Goal: Task Accomplishment & Management: Manage account settings

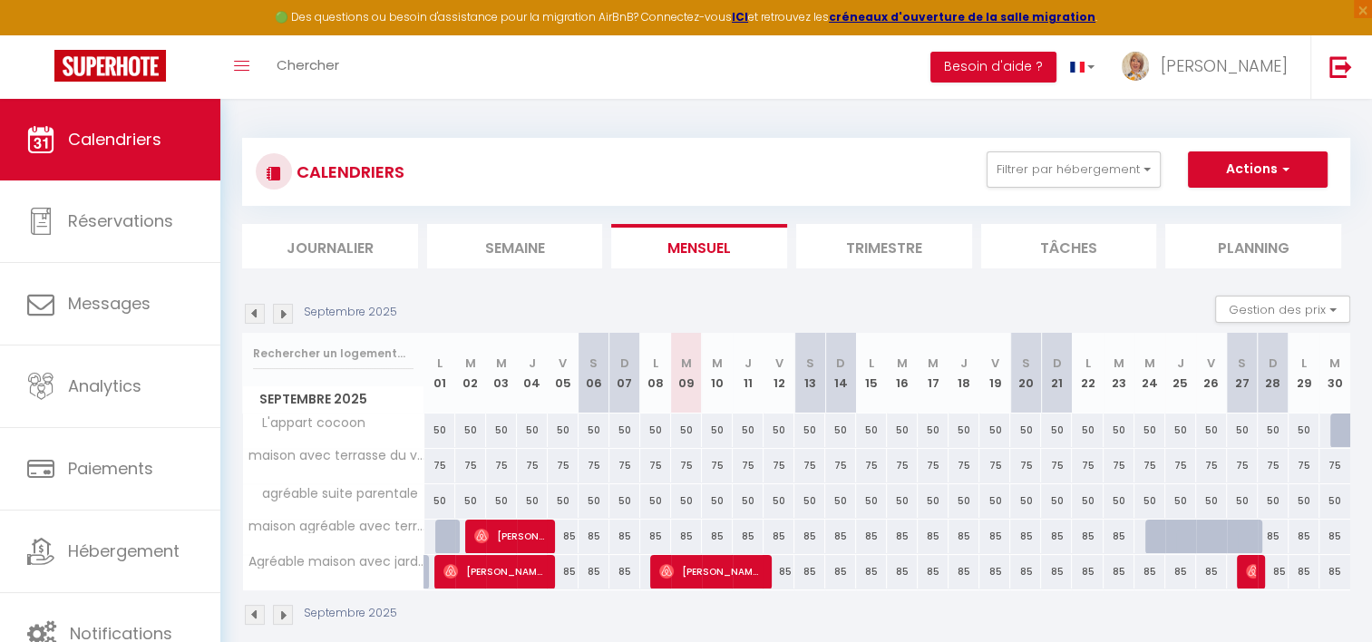
click at [256, 313] on img at bounding box center [255, 314] width 20 height 20
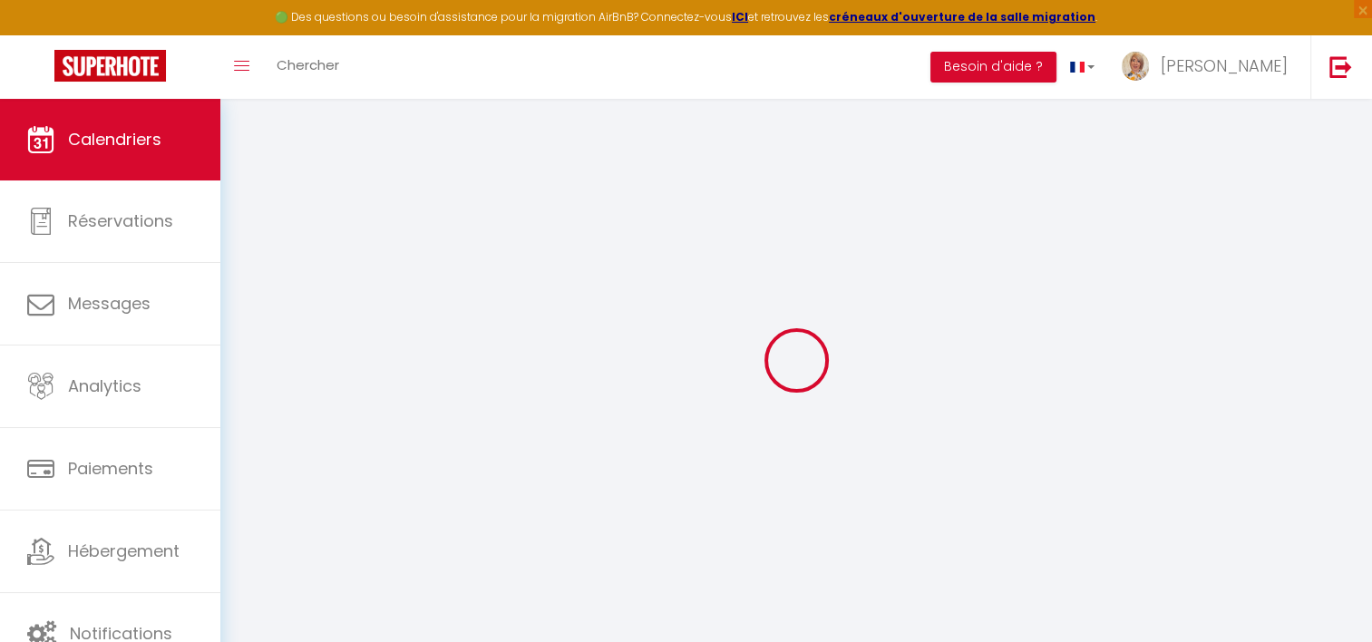
select select
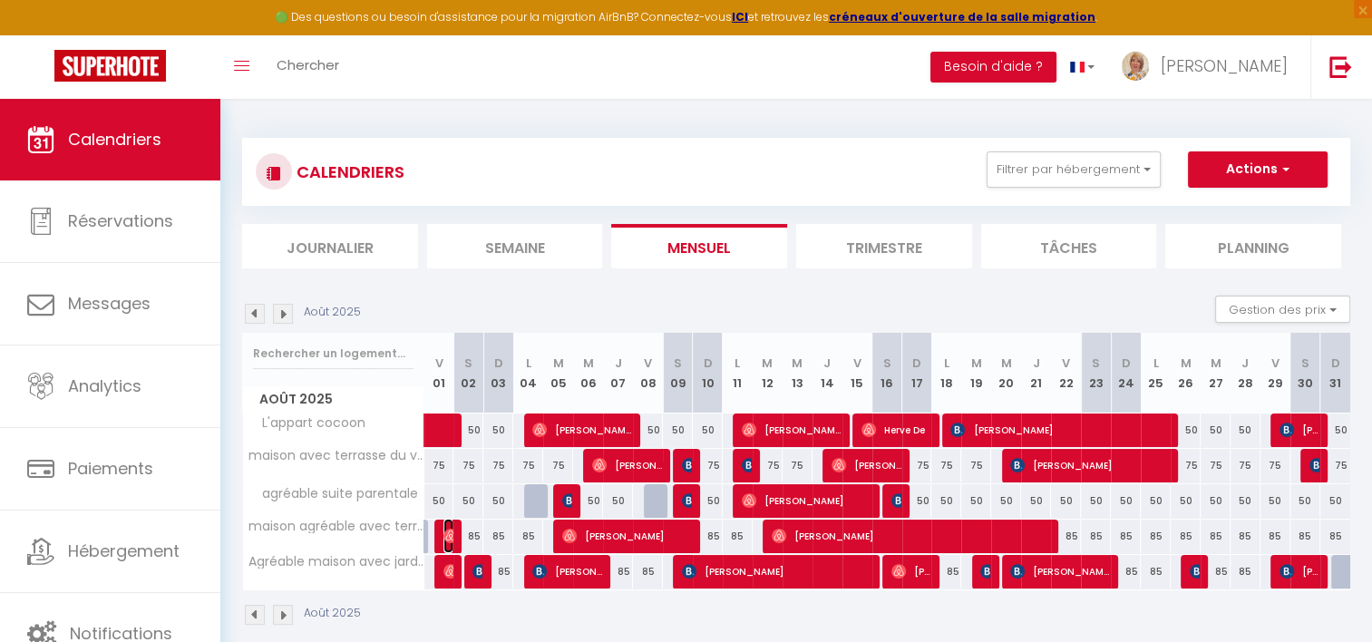
click at [446, 530] on img at bounding box center [450, 536] width 15 height 15
select select "OK"
select select "0"
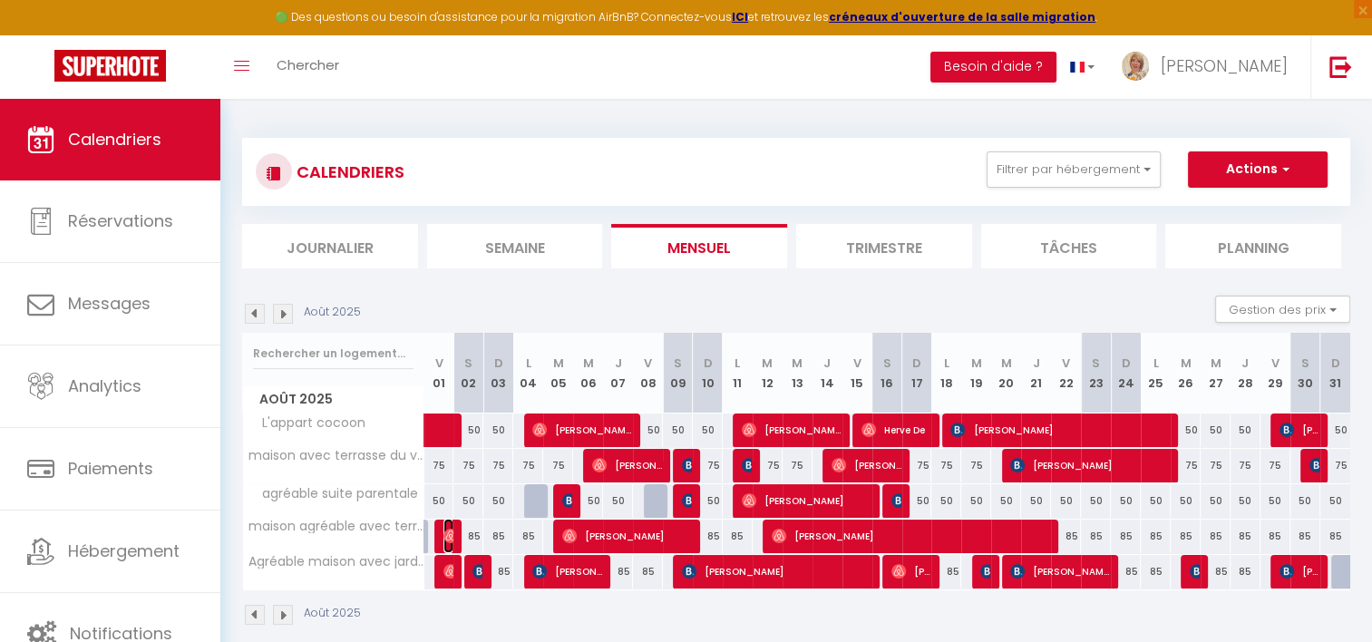
select select "1"
select select
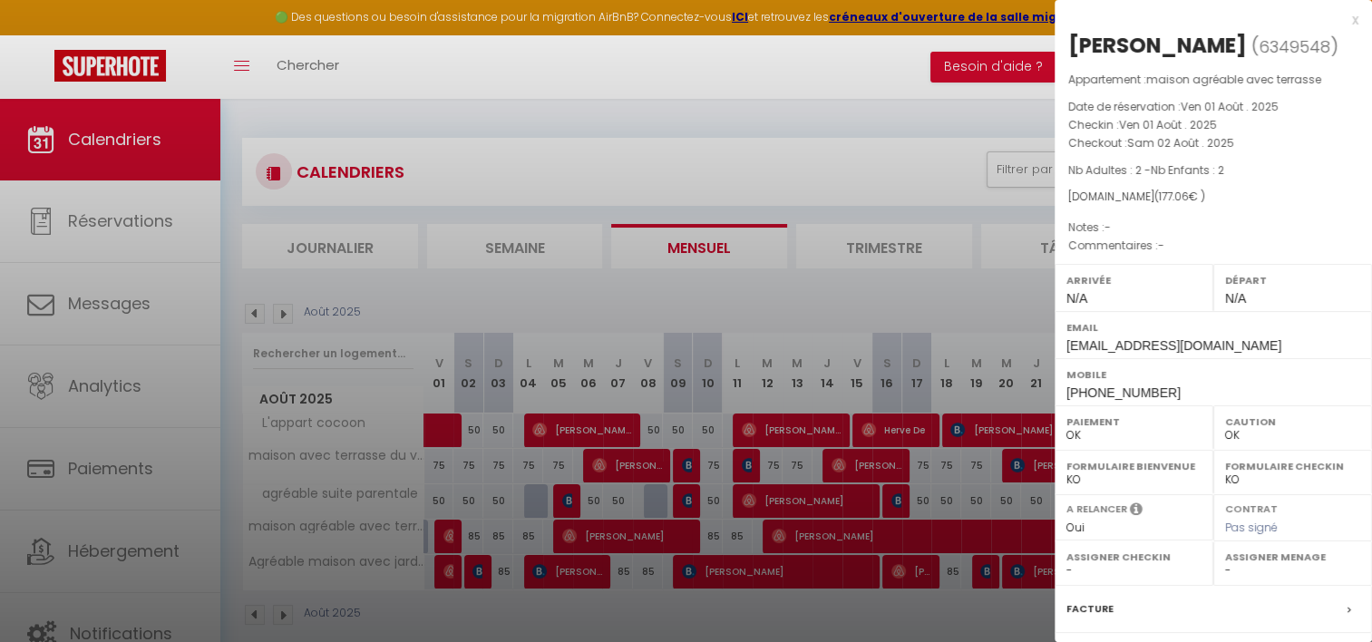
click at [854, 160] on div at bounding box center [686, 321] width 1372 height 642
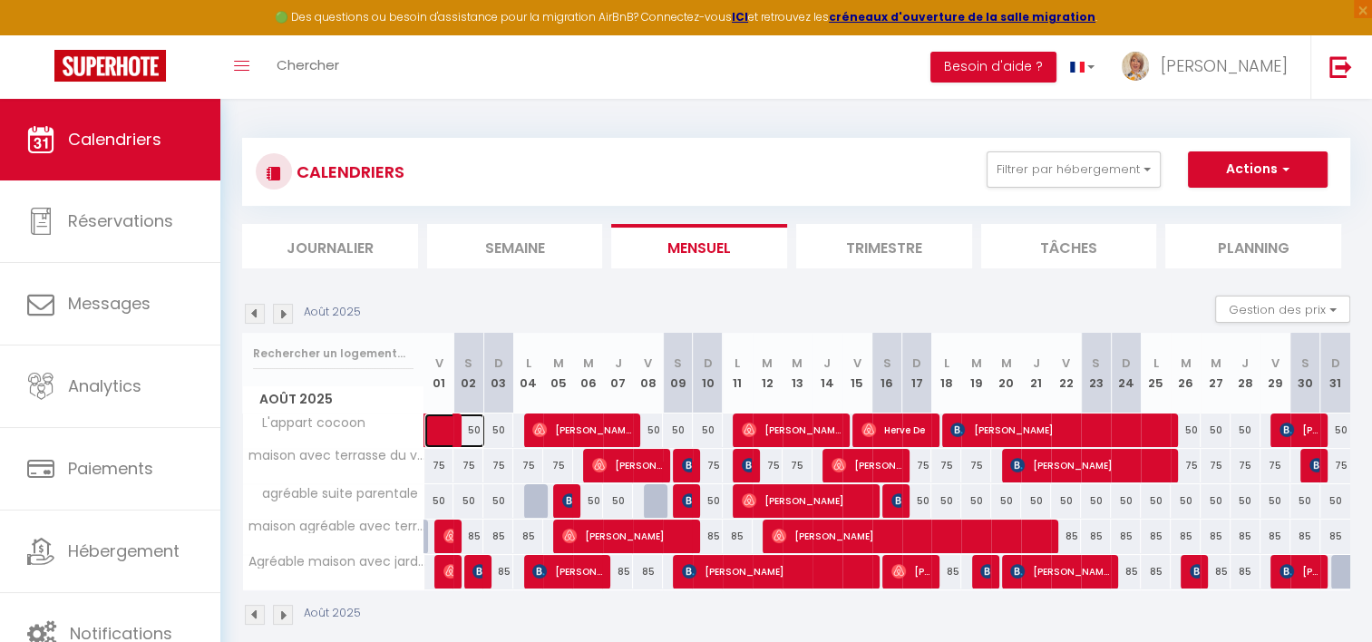
click at [440, 426] on link at bounding box center [439, 430] width 30 height 34
select select "32709"
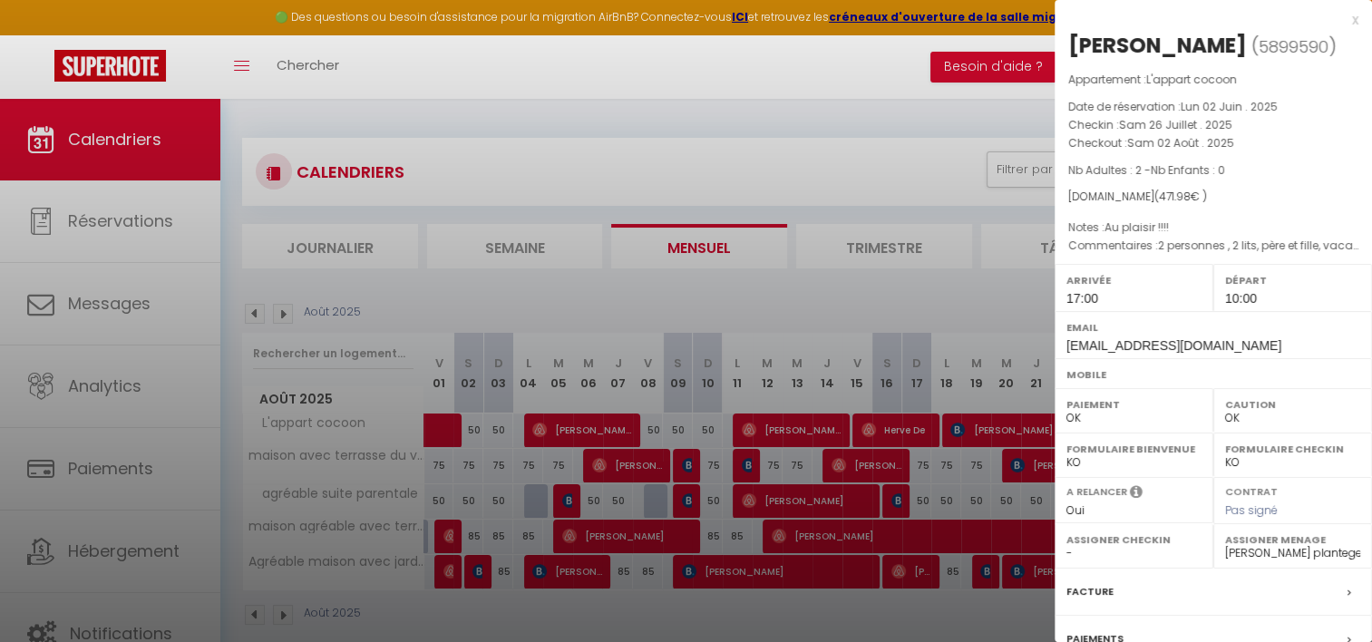
click at [578, 435] on div at bounding box center [686, 321] width 1372 height 642
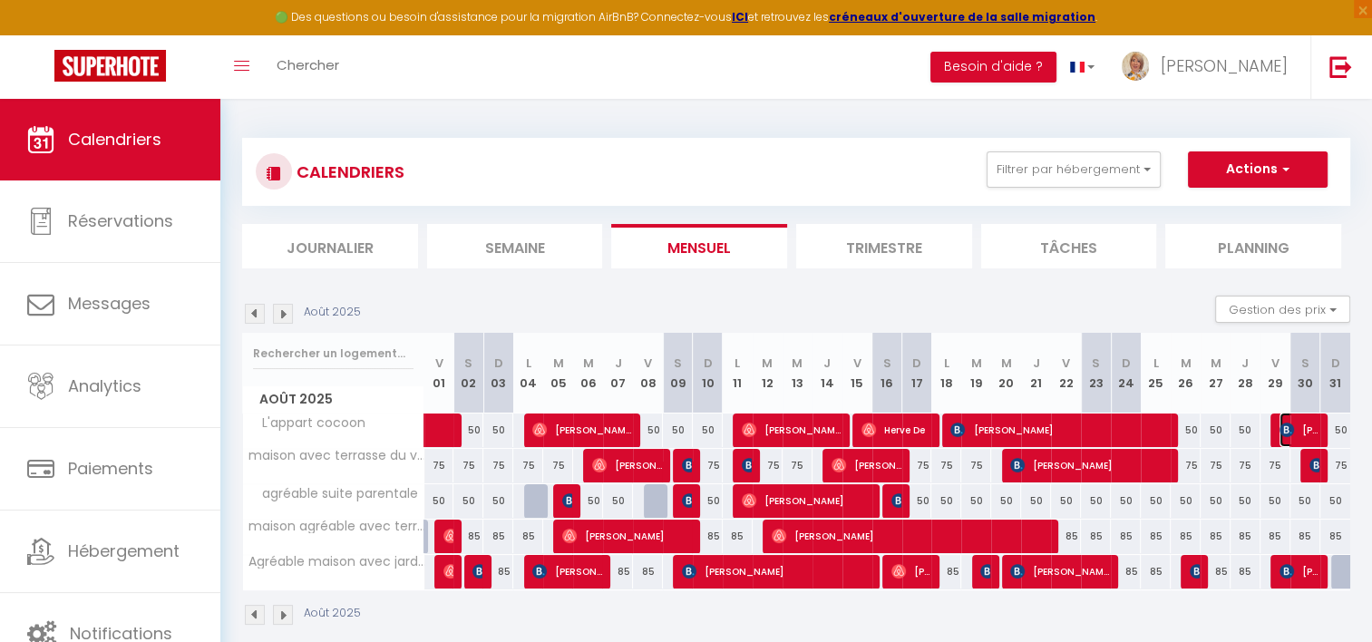
click at [1299, 429] on span "[PERSON_NAME]" at bounding box center [1299, 429] width 40 height 34
select select "KO"
select select "0"
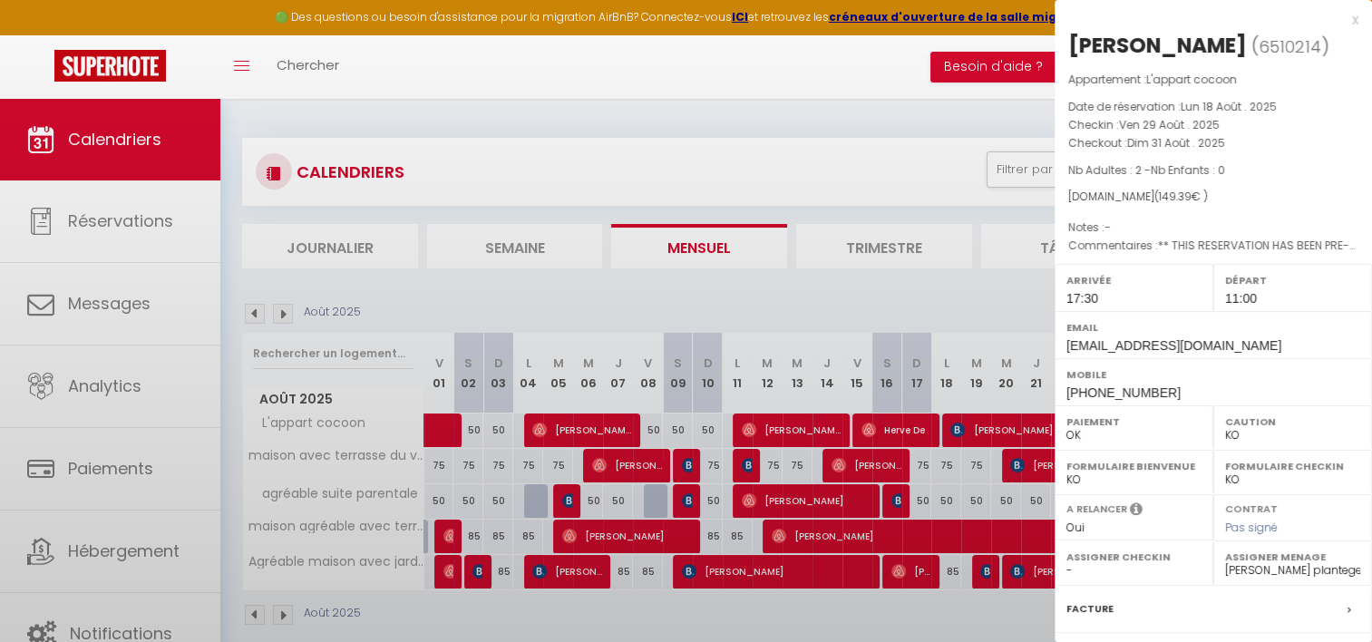
click at [1299, 429] on select "OK KO" at bounding box center [1292, 435] width 135 height 16
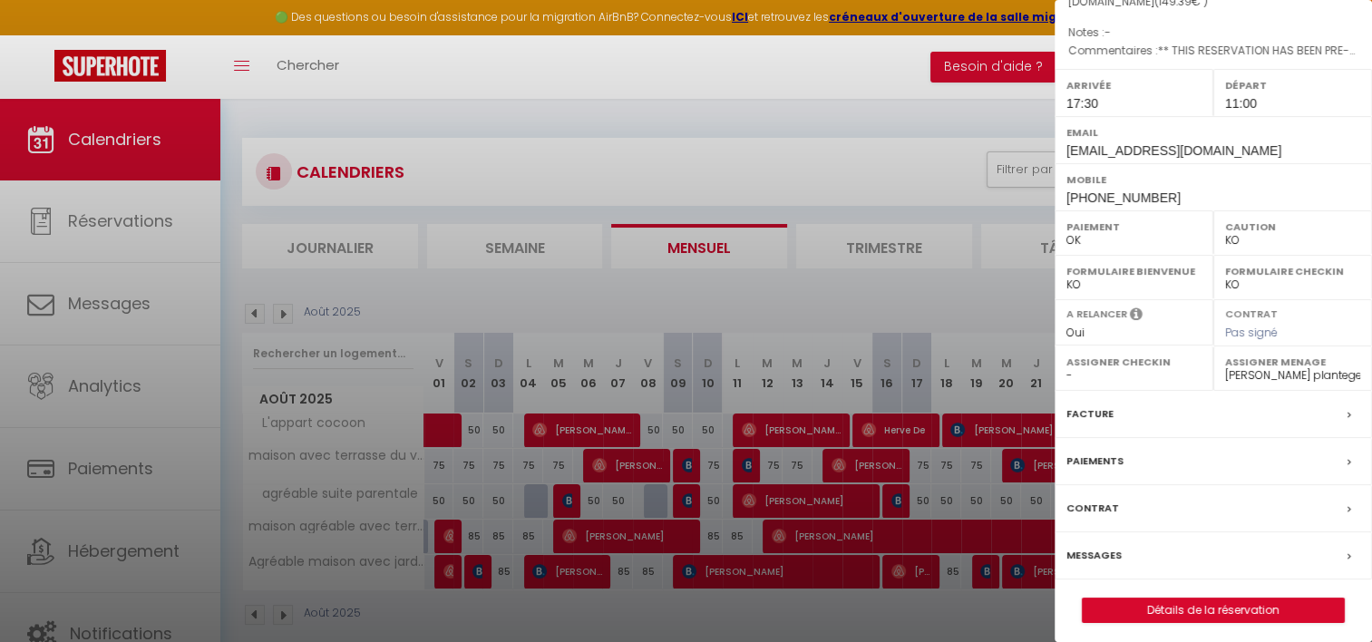
scroll to position [199, 0]
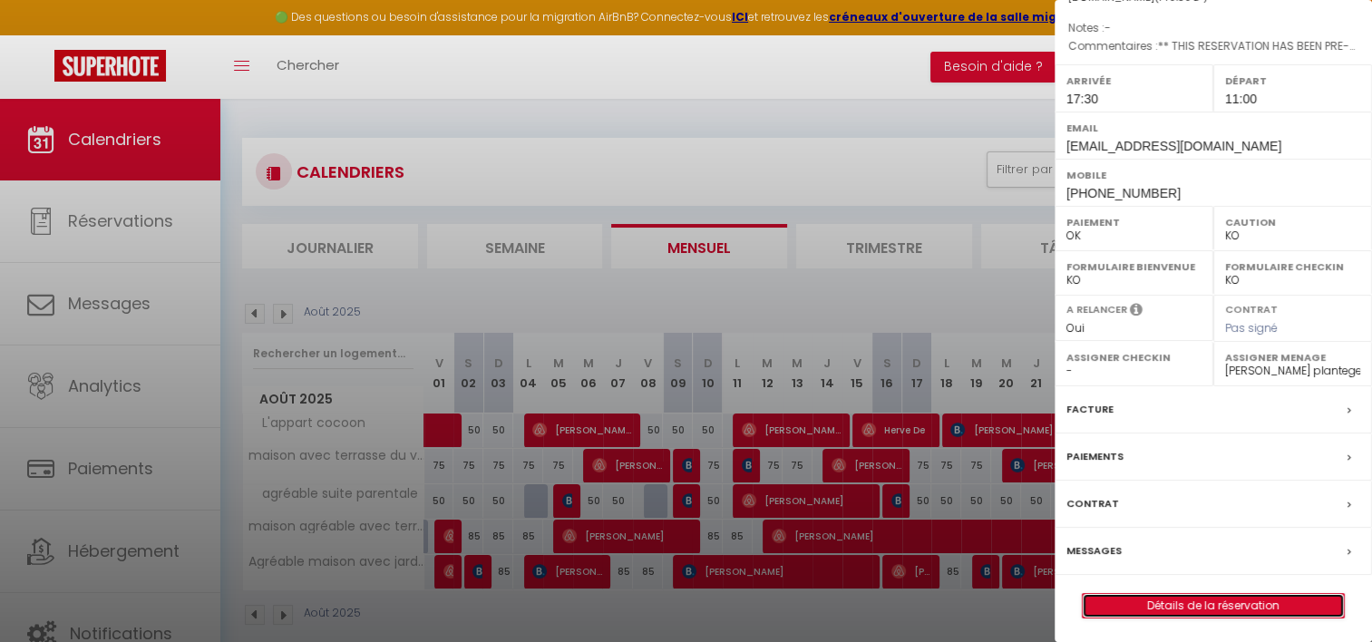
click at [1187, 609] on link "Détails de la réservation" at bounding box center [1212, 606] width 261 height 24
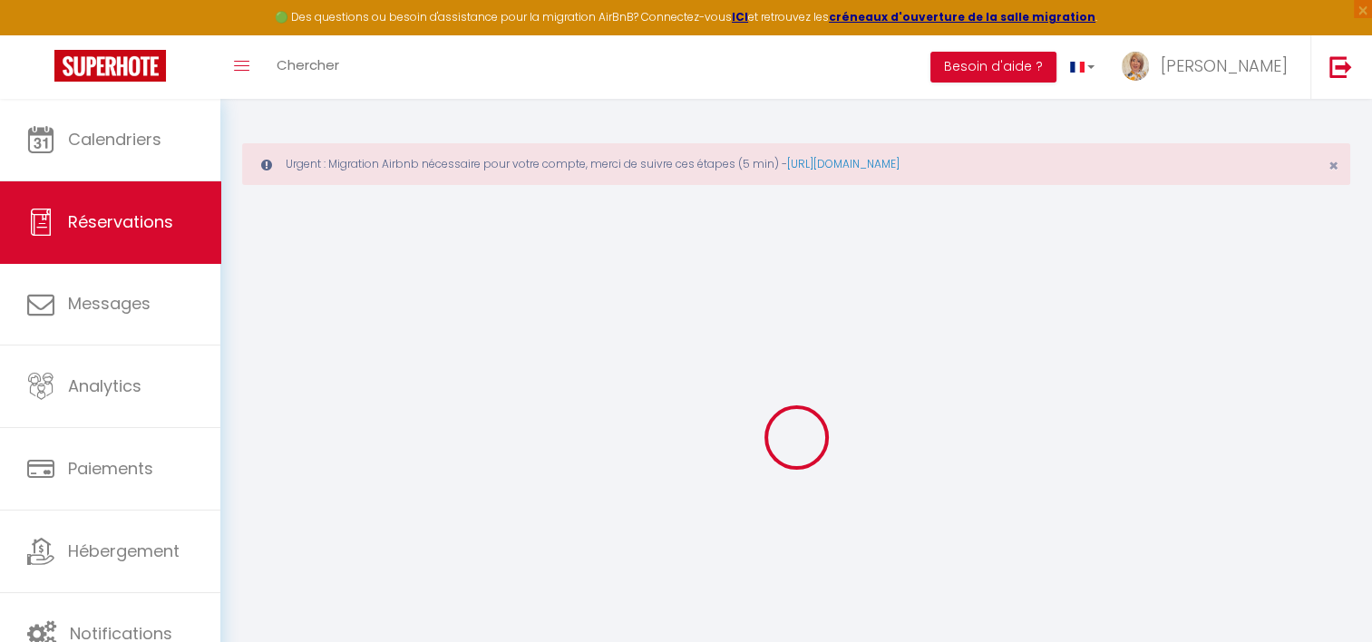
type input "[PERSON_NAME]"
type input "Heckmann"
type input "[EMAIL_ADDRESS][DOMAIN_NAME]"
type input "[PHONE_NUMBER]"
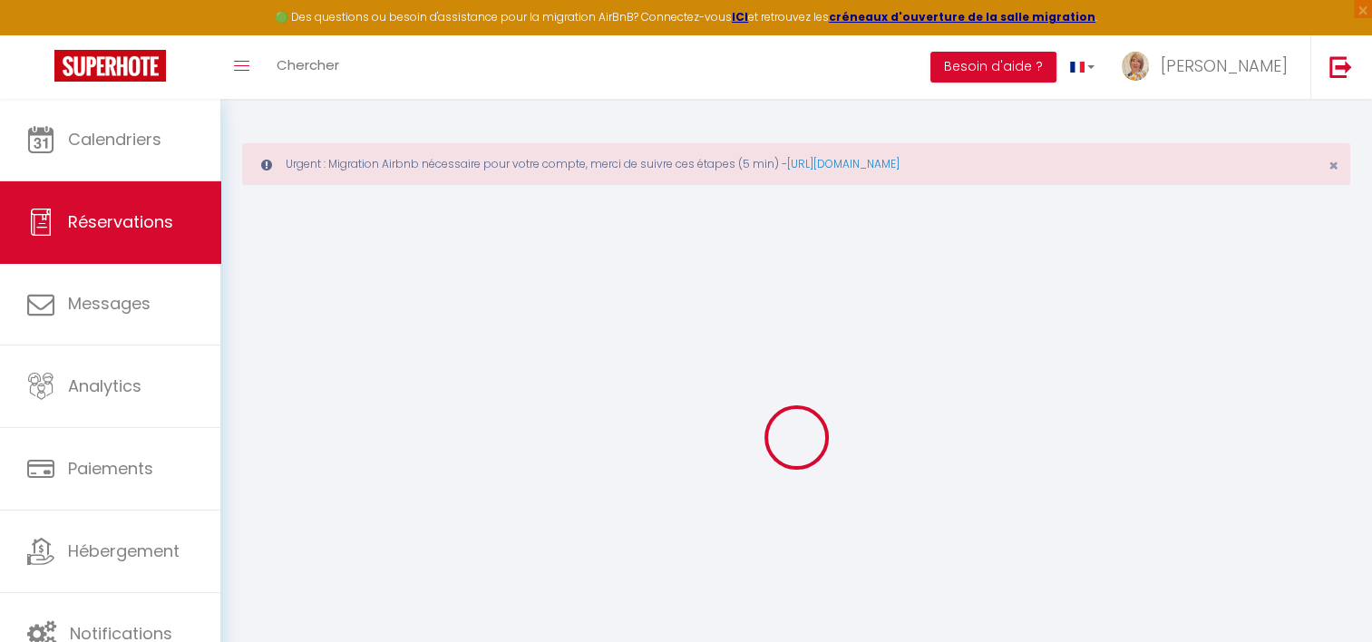
type input "[PHONE_NUMBER]"
select select "FR"
type input "21.93"
type input "2.09"
select select "39119"
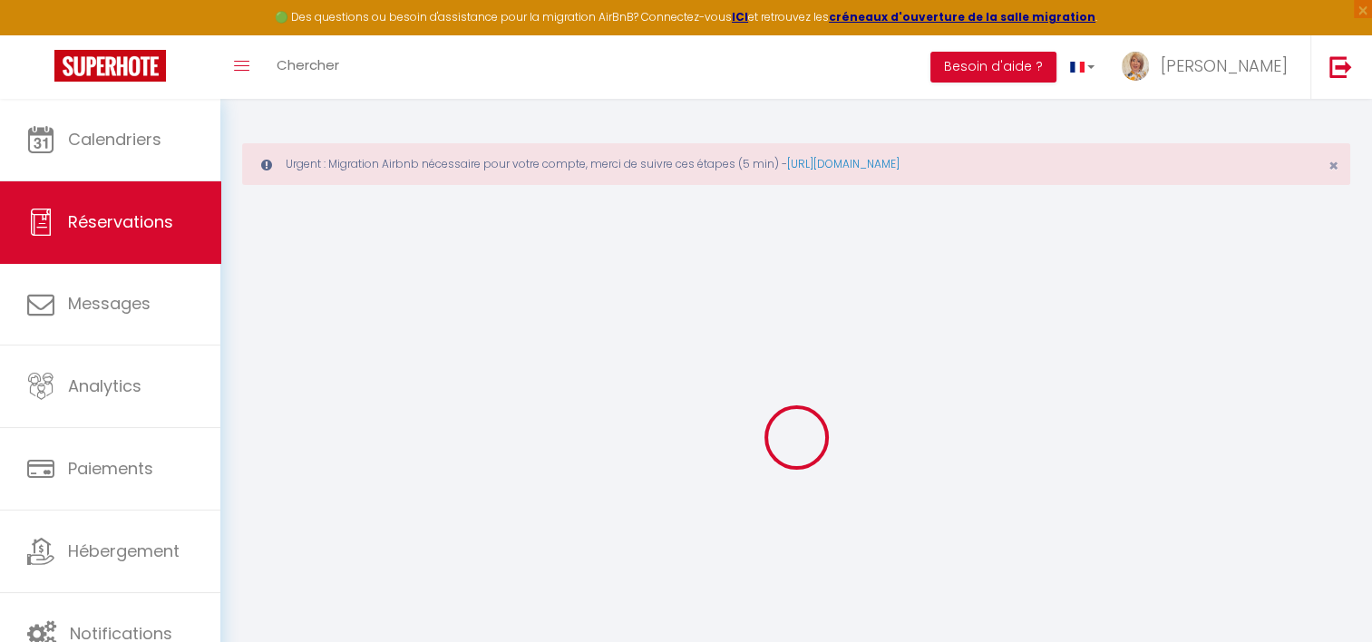
select select "1"
select select
type input "2"
select select "12"
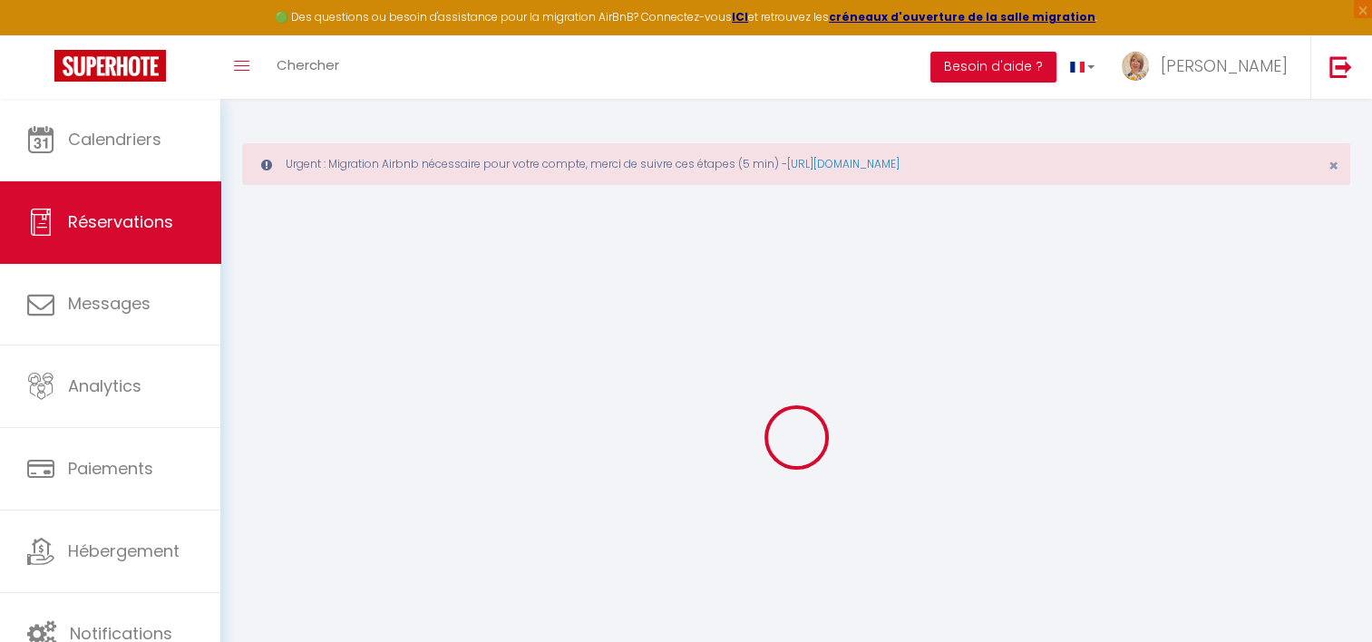
select select
type input "106.2"
checkbox input "false"
type input "0"
select select "2"
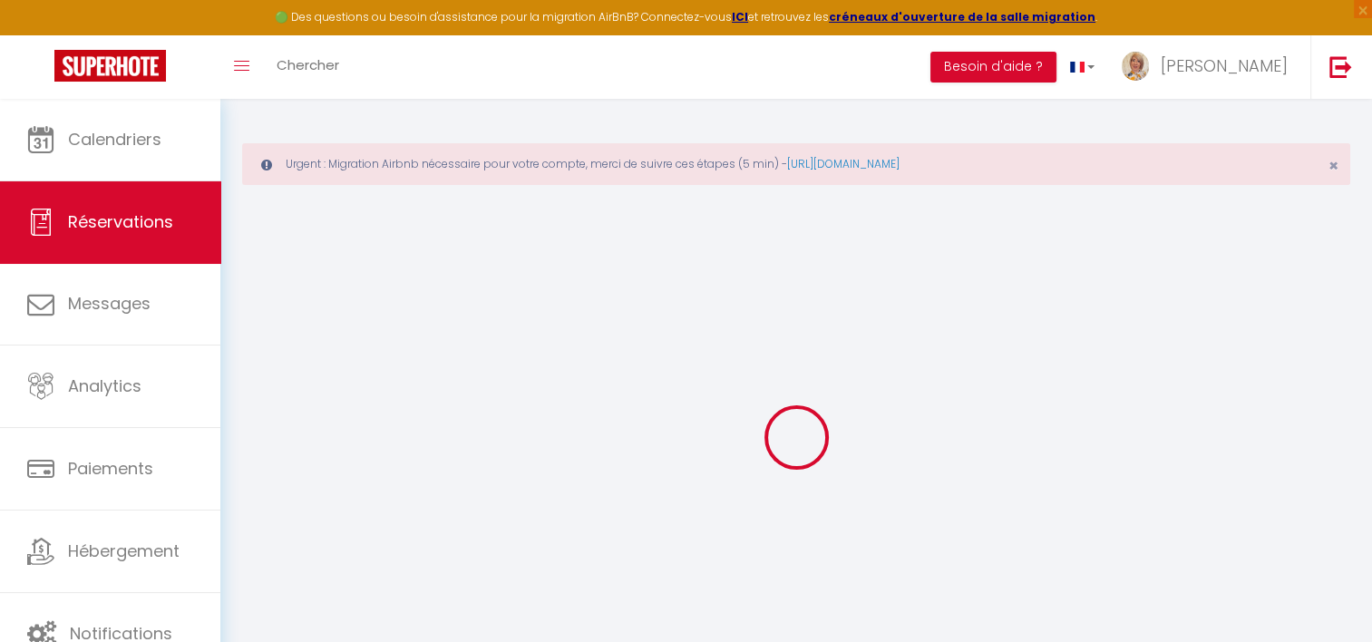
type input "0"
select select
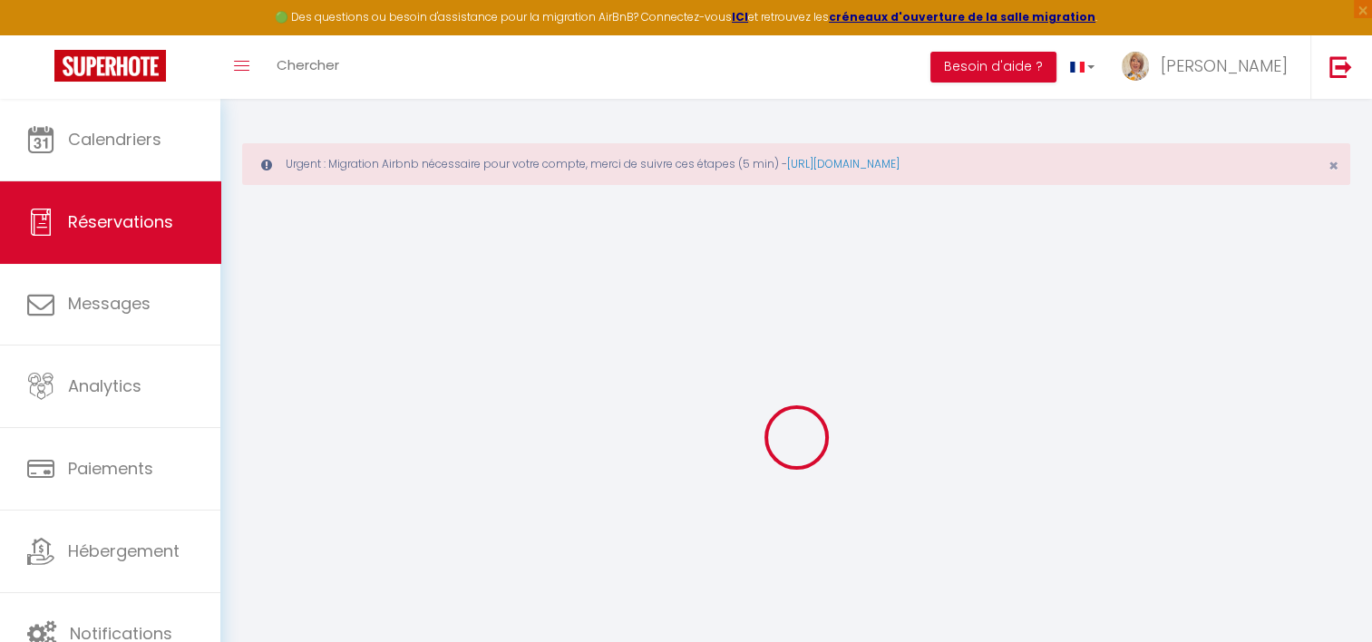
select select "14"
checkbox input "false"
select select
checkbox input "false"
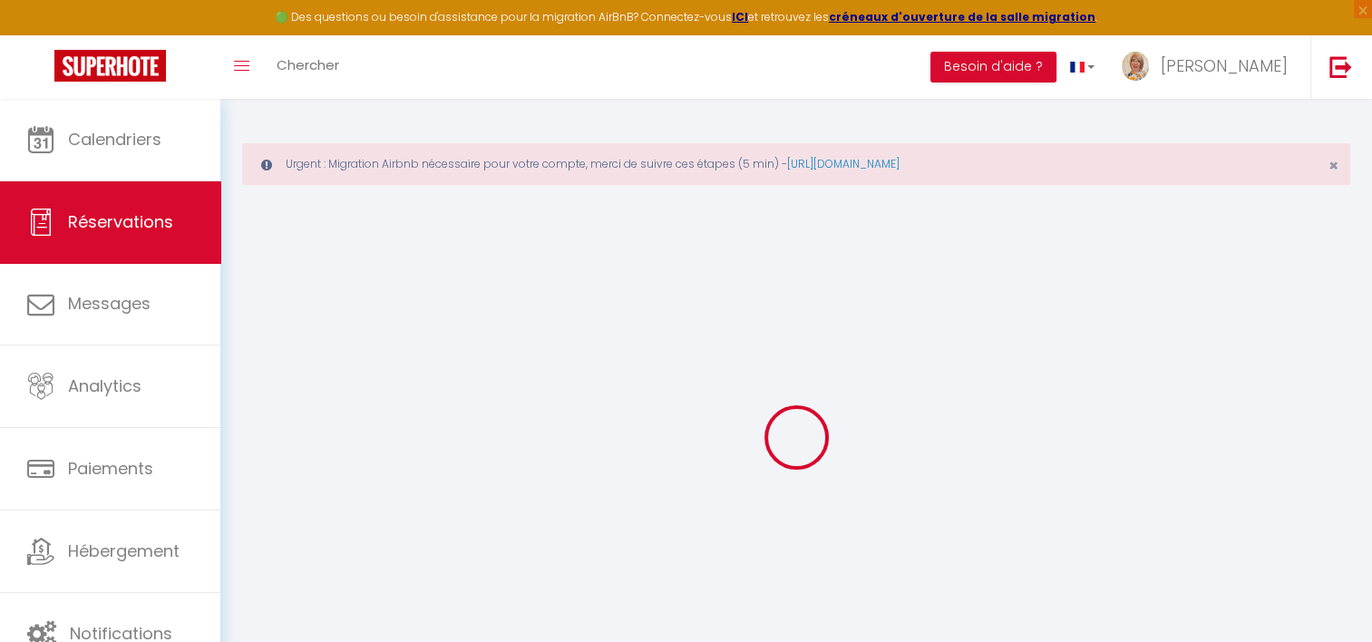
select select
checkbox input "false"
type textarea "** THIS RESERVATION HAS BEEN PRE-PAID ** Reservation has a cancellation grace p…"
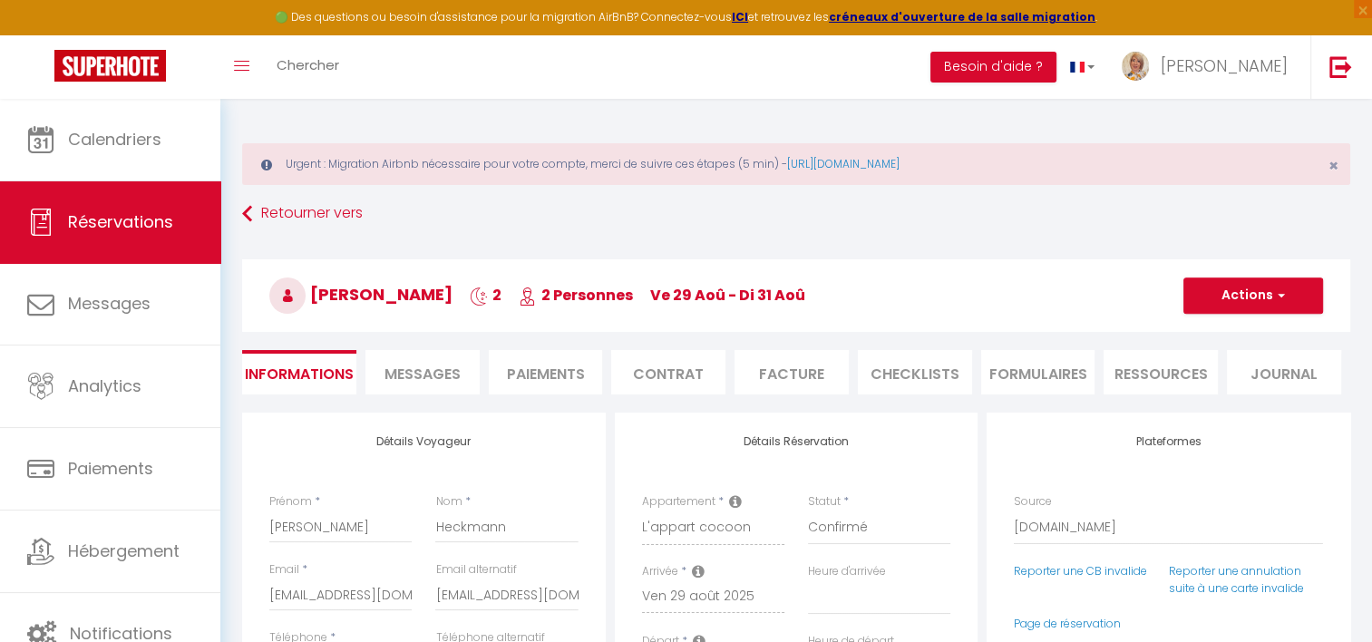
type input "40"
type input "3.19"
select select
checkbox input "false"
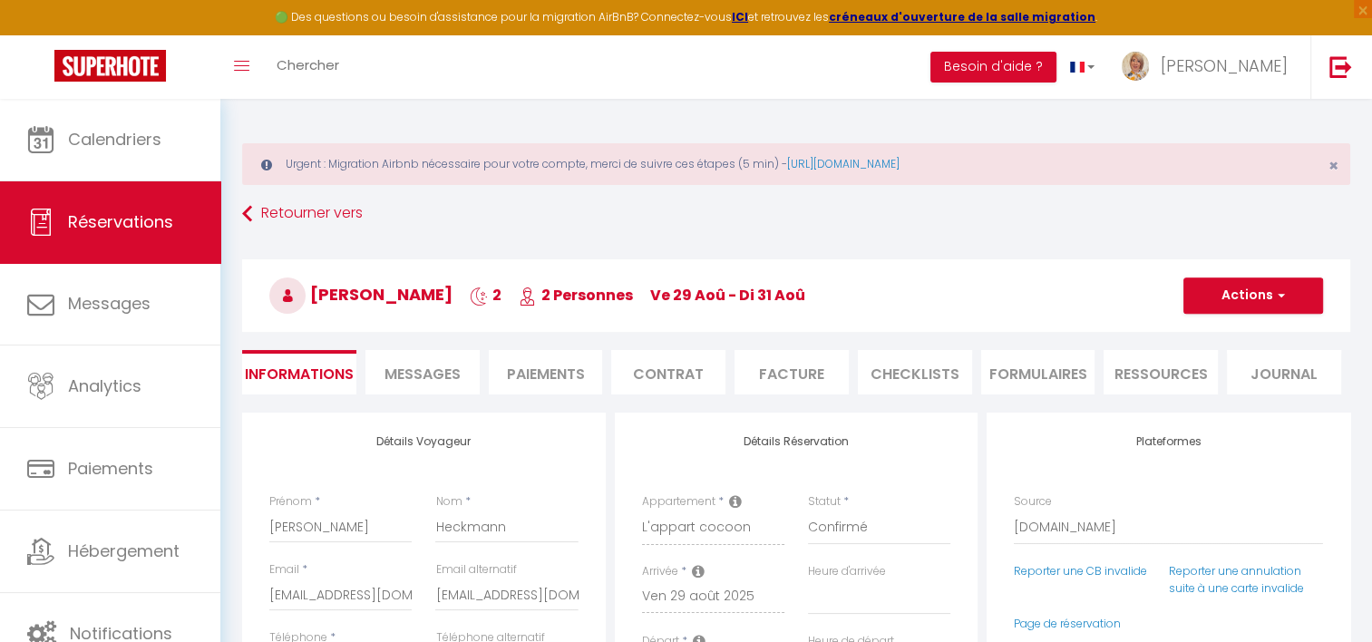
select select "17:30"
select select "11:00"
